Goal: Task Accomplishment & Management: Use online tool/utility

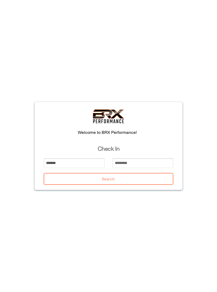
type input "*******"
click at [139, 160] on input "email" at bounding box center [142, 163] width 61 height 10
type input "*"
click at [115, 177] on button "Search" at bounding box center [108, 179] width 129 height 12
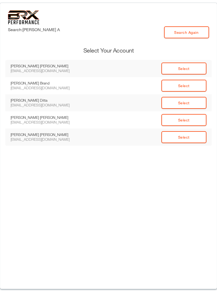
click at [191, 66] on link "Select" at bounding box center [183, 69] width 45 height 12
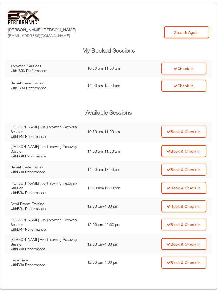
click at [194, 69] on link "Check In" at bounding box center [183, 69] width 45 height 12
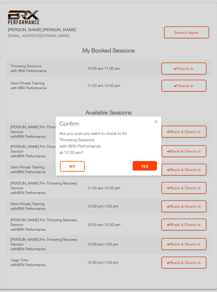
click at [151, 169] on button "yes" at bounding box center [144, 166] width 25 height 10
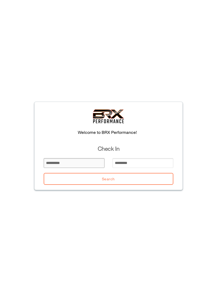
click at [89, 167] on input "email" at bounding box center [74, 163] width 61 height 10
type input "*******"
click at [136, 162] on input "email" at bounding box center [142, 163] width 61 height 10
type input "*"
click at [141, 173] on button "Search" at bounding box center [108, 179] width 129 height 12
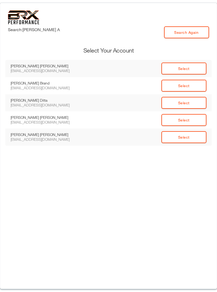
click at [192, 71] on link "Select" at bounding box center [183, 69] width 45 height 12
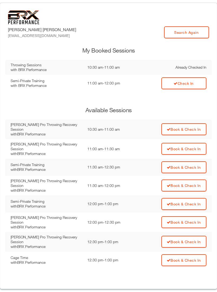
click at [194, 80] on link "Check In" at bounding box center [183, 83] width 45 height 12
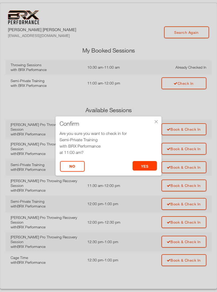
click at [151, 168] on button "yes" at bounding box center [144, 166] width 25 height 10
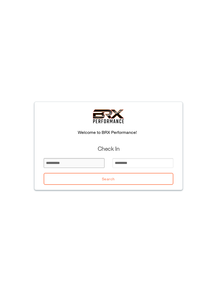
click at [56, 162] on input "email" at bounding box center [74, 163] width 61 height 10
type input "****"
click at [122, 168] on input "email" at bounding box center [142, 163] width 61 height 10
type input "*******"
click at [85, 183] on button "Search" at bounding box center [108, 179] width 129 height 12
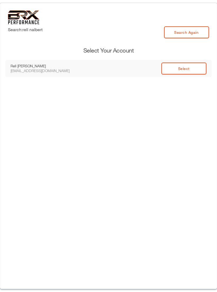
click at [167, 71] on link "Select" at bounding box center [183, 69] width 45 height 12
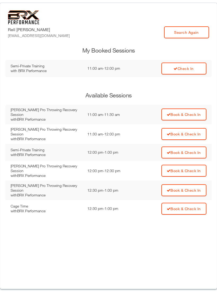
click at [170, 73] on link "Check In" at bounding box center [183, 69] width 45 height 12
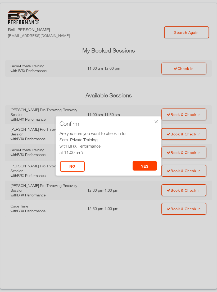
click at [144, 167] on button "yes" at bounding box center [144, 166] width 25 height 10
